Goal: Use online tool/utility: Utilize a website feature to perform a specific function

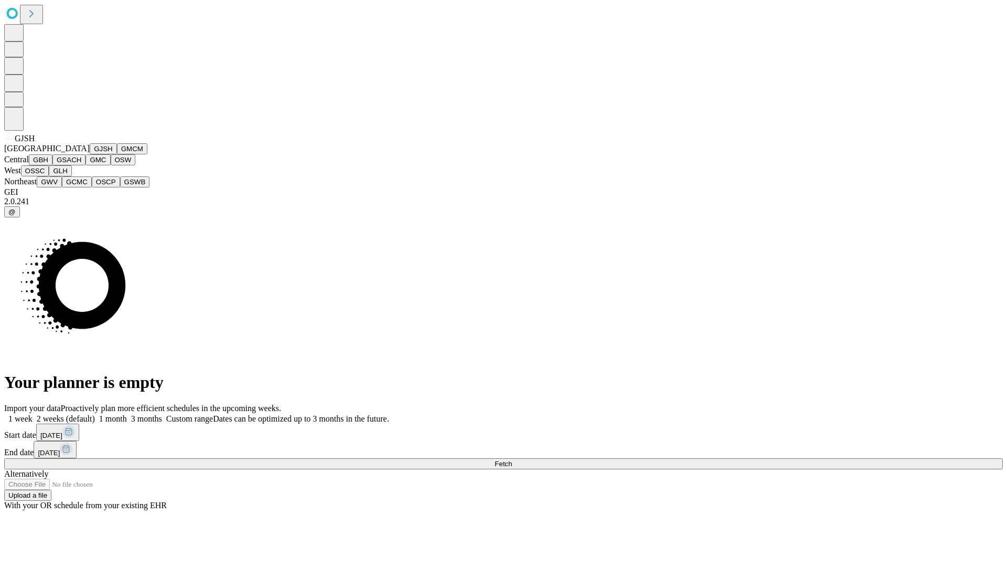
click at [90, 154] on button "GJSH" at bounding box center [103, 148] width 27 height 11
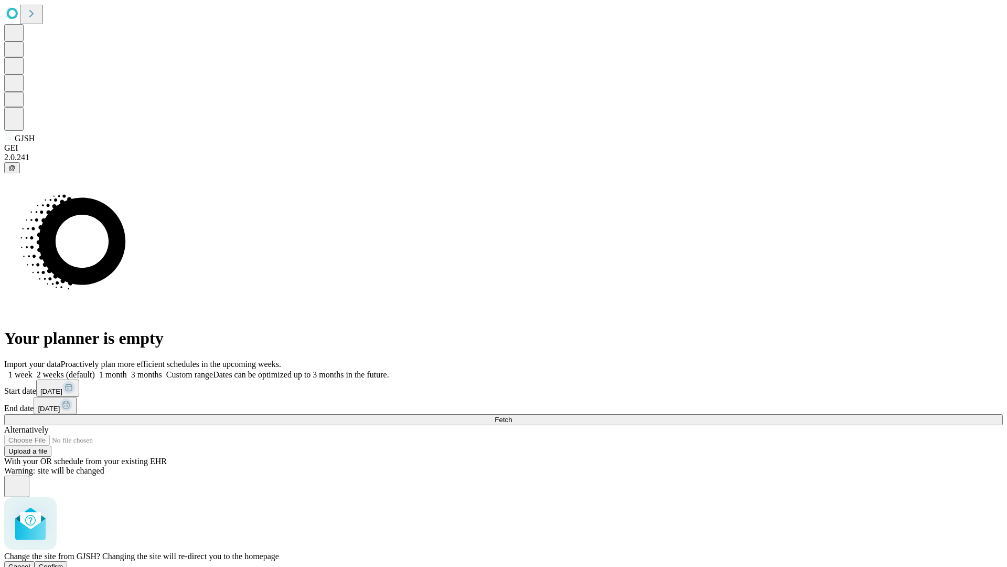
click at [63, 562] on span "Confirm" at bounding box center [51, 566] width 25 height 8
click at [127, 370] on label "1 month" at bounding box center [111, 374] width 32 height 9
click at [512, 416] on span "Fetch" at bounding box center [503, 420] width 17 height 8
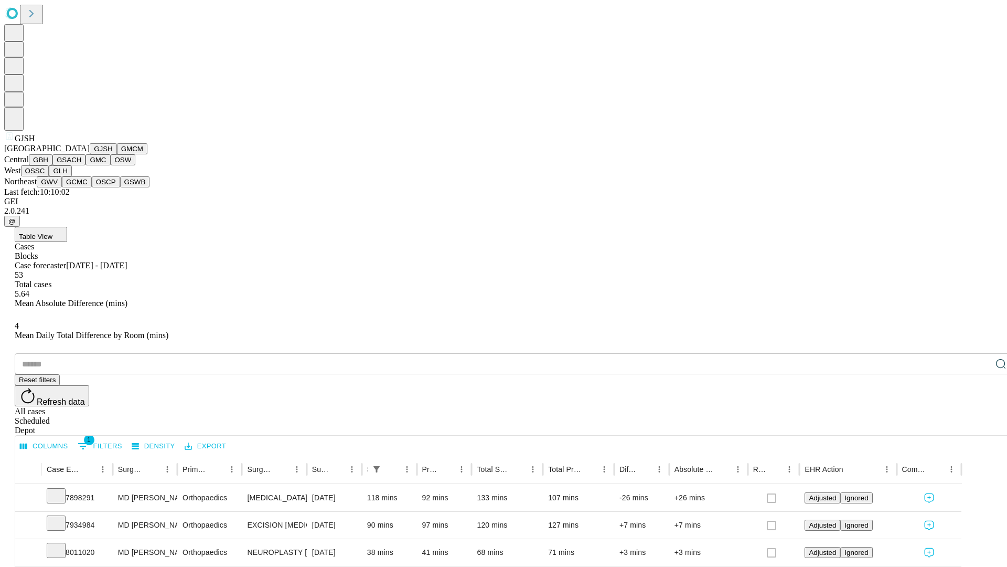
click at [117, 154] on button "GMCM" at bounding box center [132, 148] width 30 height 11
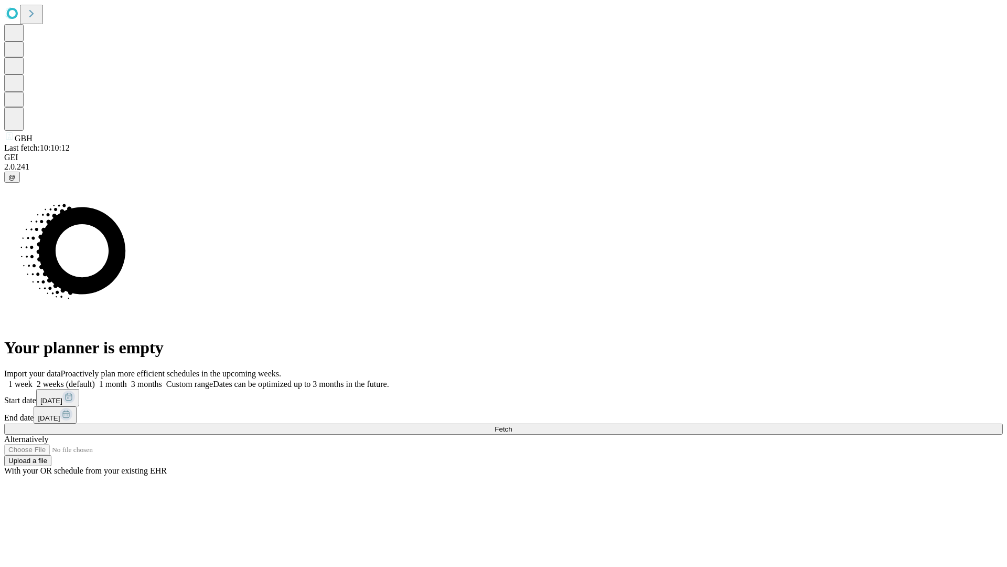
click at [127, 379] on label "1 month" at bounding box center [111, 383] width 32 height 9
click at [512, 425] on span "Fetch" at bounding box center [503, 429] width 17 height 8
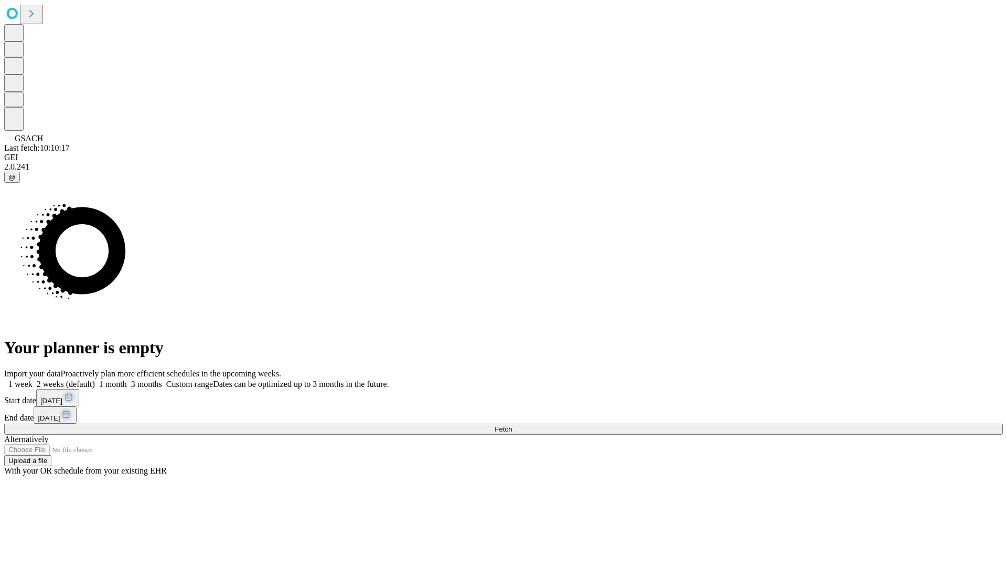
click at [127, 379] on label "1 month" at bounding box center [111, 383] width 32 height 9
click at [512, 425] on span "Fetch" at bounding box center [503, 429] width 17 height 8
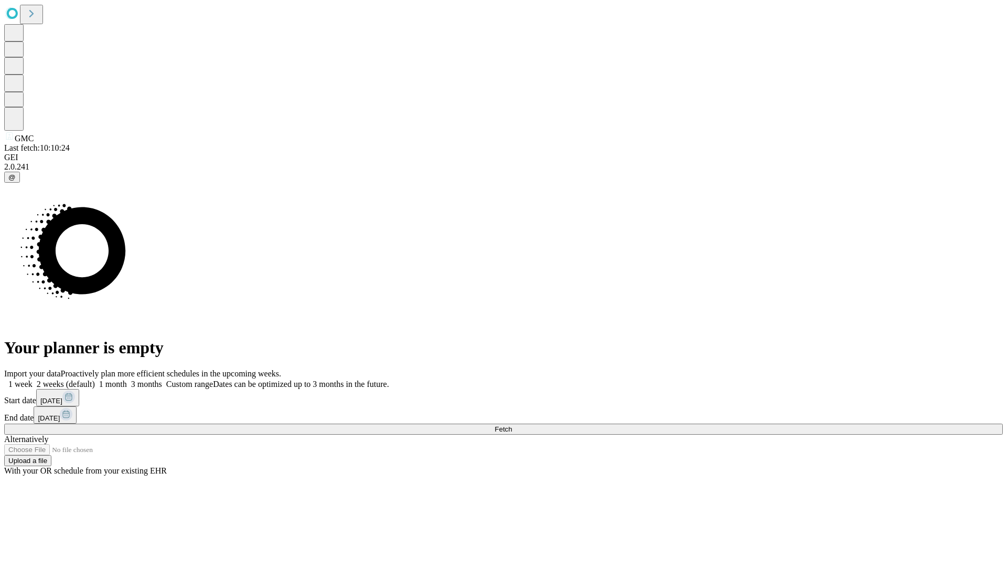
click at [127, 379] on label "1 month" at bounding box center [111, 383] width 32 height 9
click at [512, 425] on span "Fetch" at bounding box center [503, 429] width 17 height 8
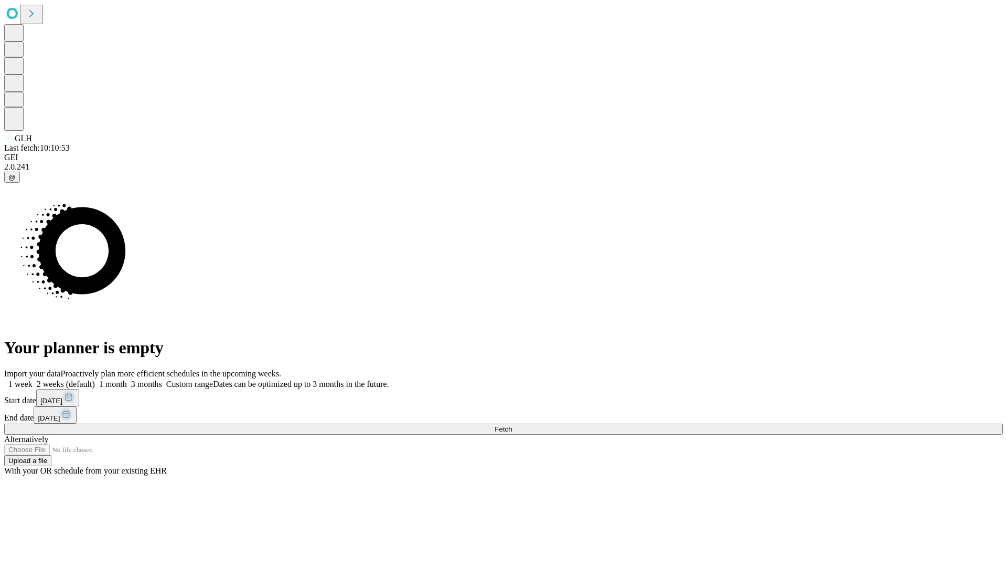
click at [512, 425] on span "Fetch" at bounding box center [503, 429] width 17 height 8
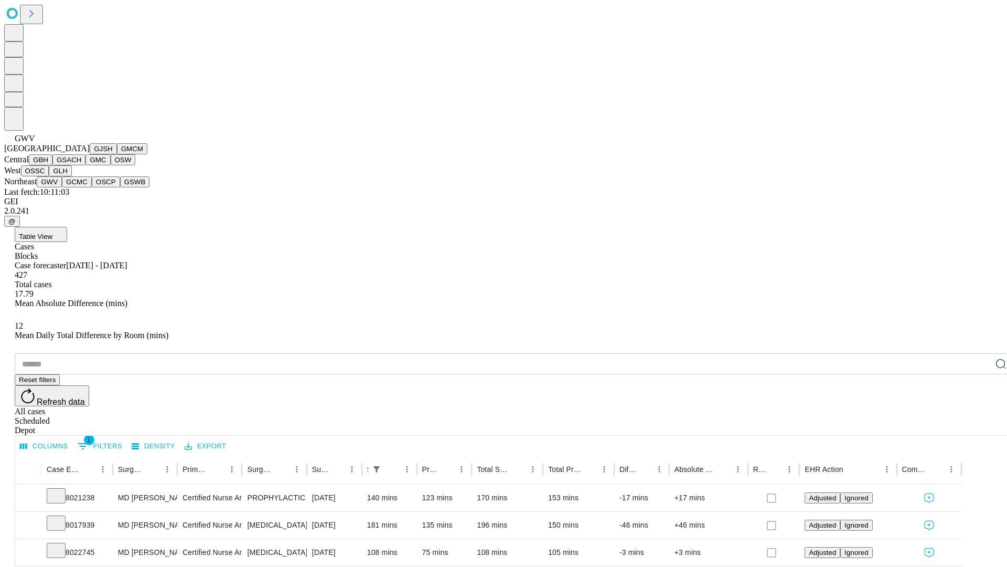
click at [81, 187] on button "GCMC" at bounding box center [77, 181] width 30 height 11
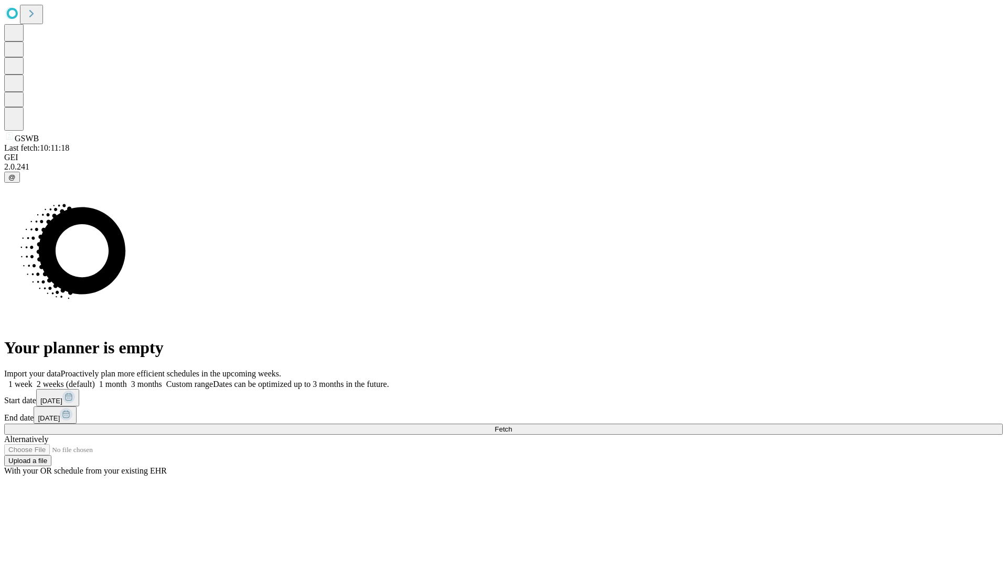
click at [127, 379] on label "1 month" at bounding box center [111, 383] width 32 height 9
click at [512, 425] on span "Fetch" at bounding box center [503, 429] width 17 height 8
